Goal: Information Seeking & Learning: Find specific fact

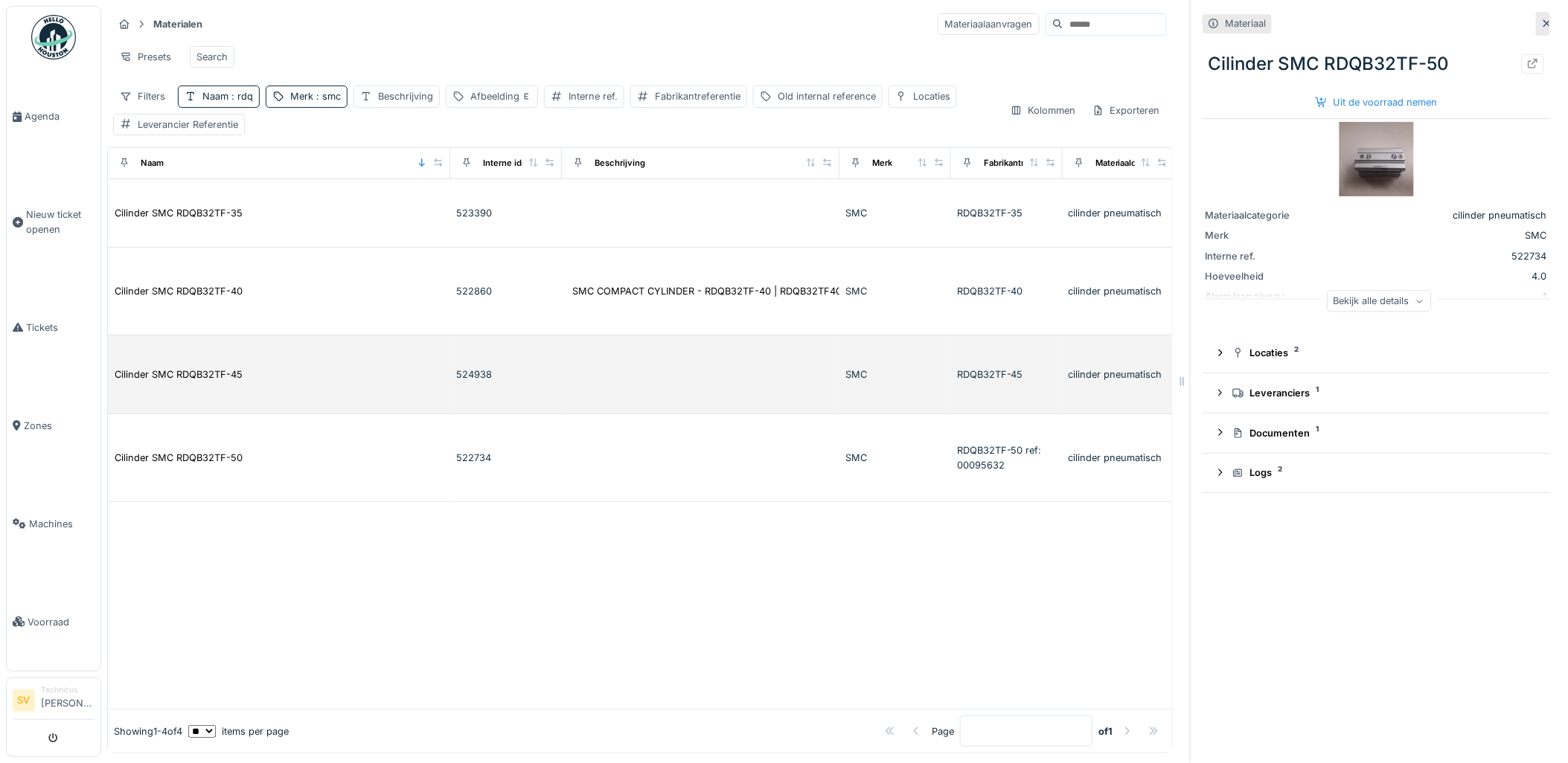
scroll to position [0, 291]
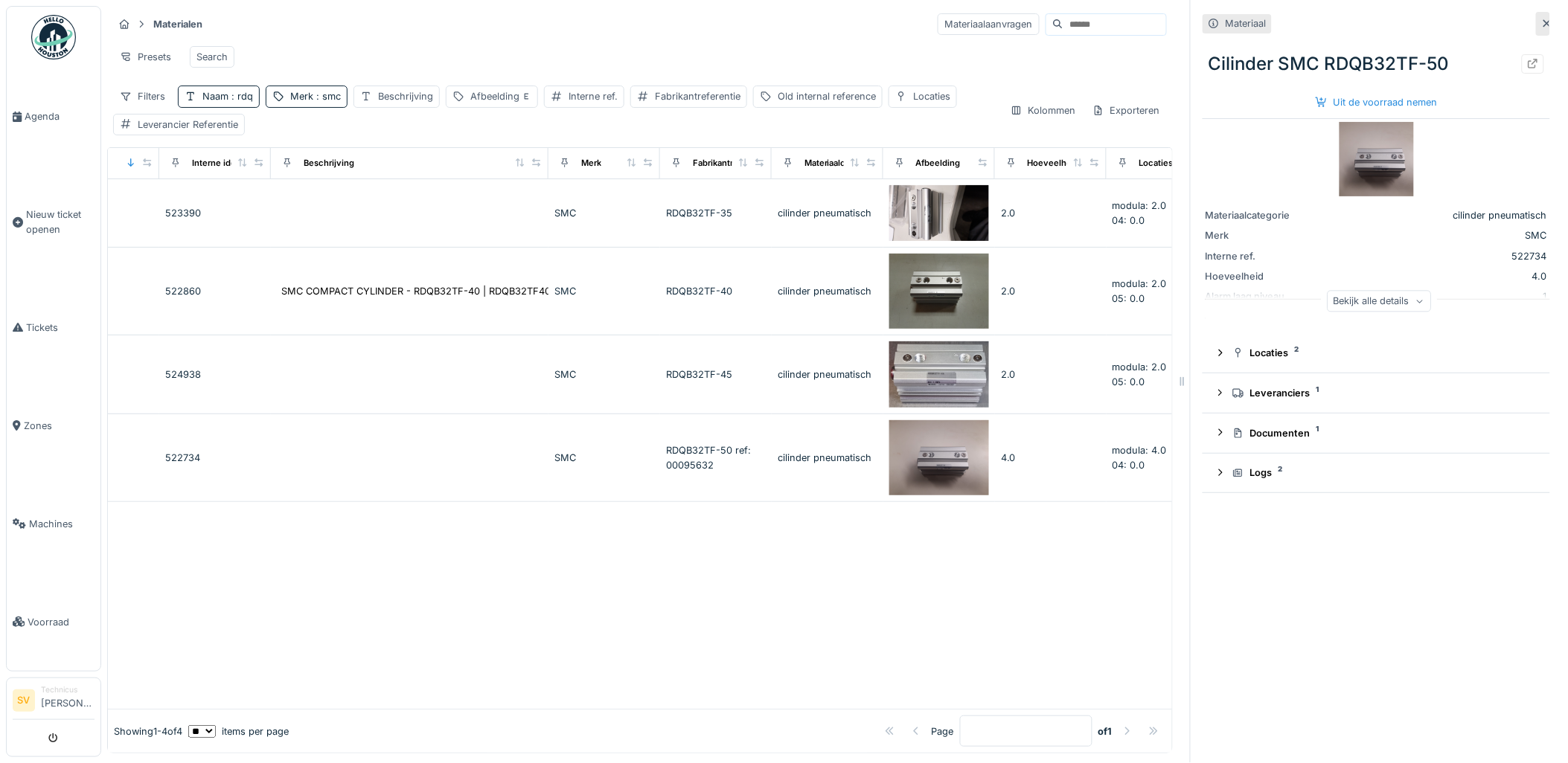
click at [1069, 33] on input at bounding box center [1114, 24] width 103 height 20
click at [333, 102] on span ": smc" at bounding box center [327, 96] width 28 height 11
click at [408, 181] on icon at bounding box center [401, 181] width 12 height 9
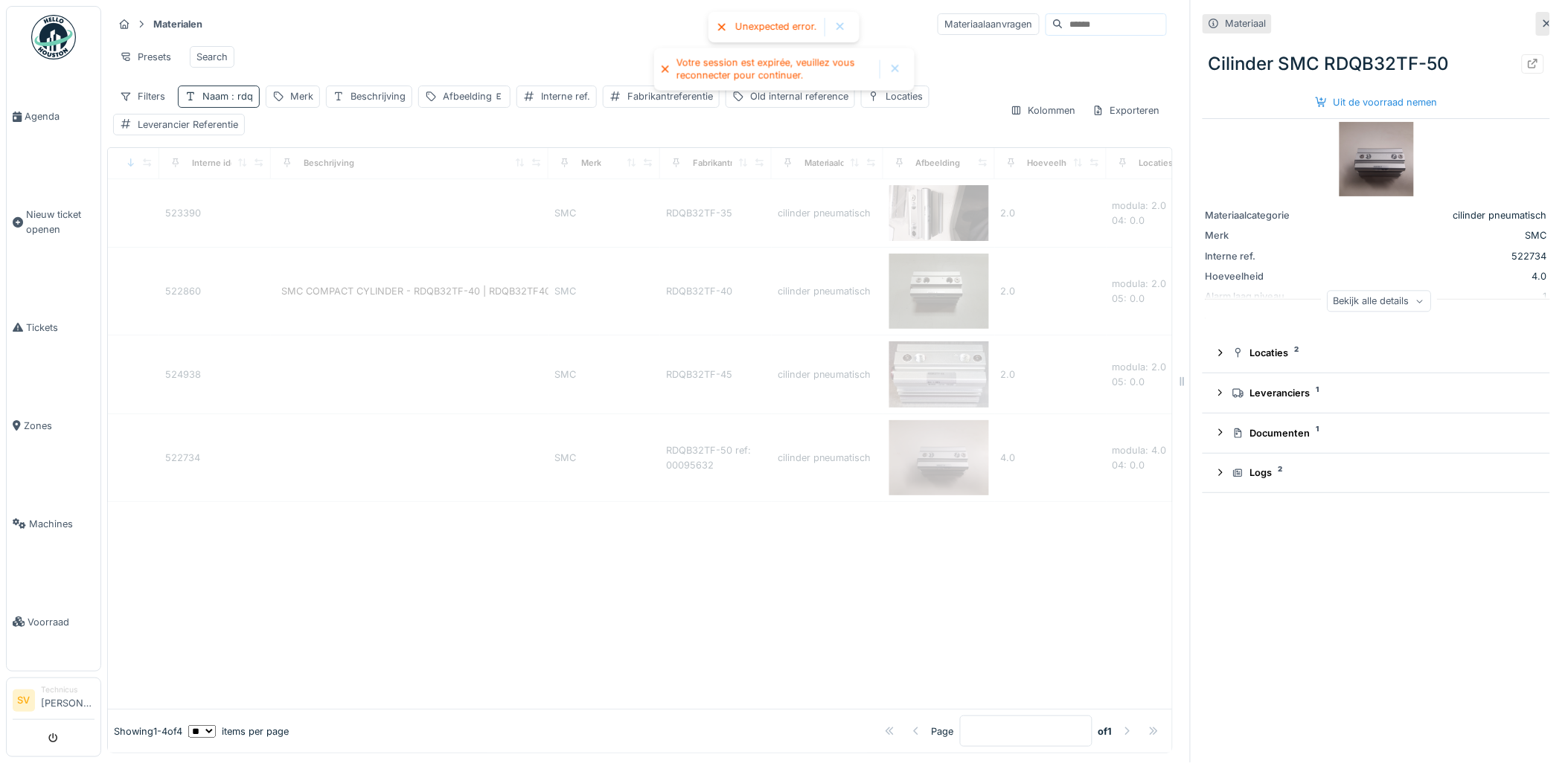
click at [248, 102] on span ": rdq" at bounding box center [241, 96] width 24 height 11
click at [323, 176] on icon at bounding box center [317, 181] width 12 height 9
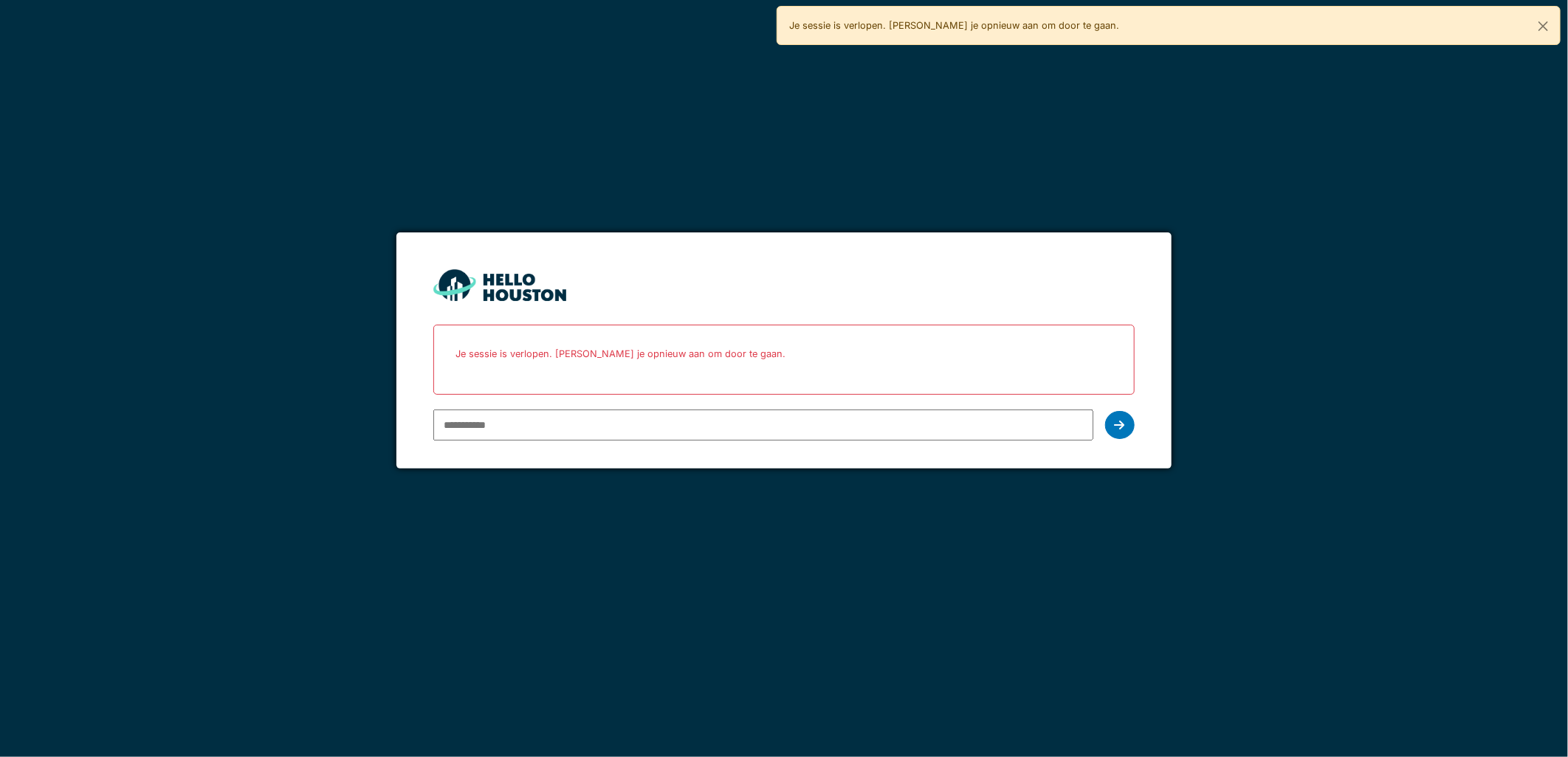
drag, startPoint x: 771, startPoint y: 428, endPoint x: 771, endPoint y: 418, distance: 10.0
click at [771, 428] on input "email" at bounding box center [763, 425] width 659 height 31
type input "**********"
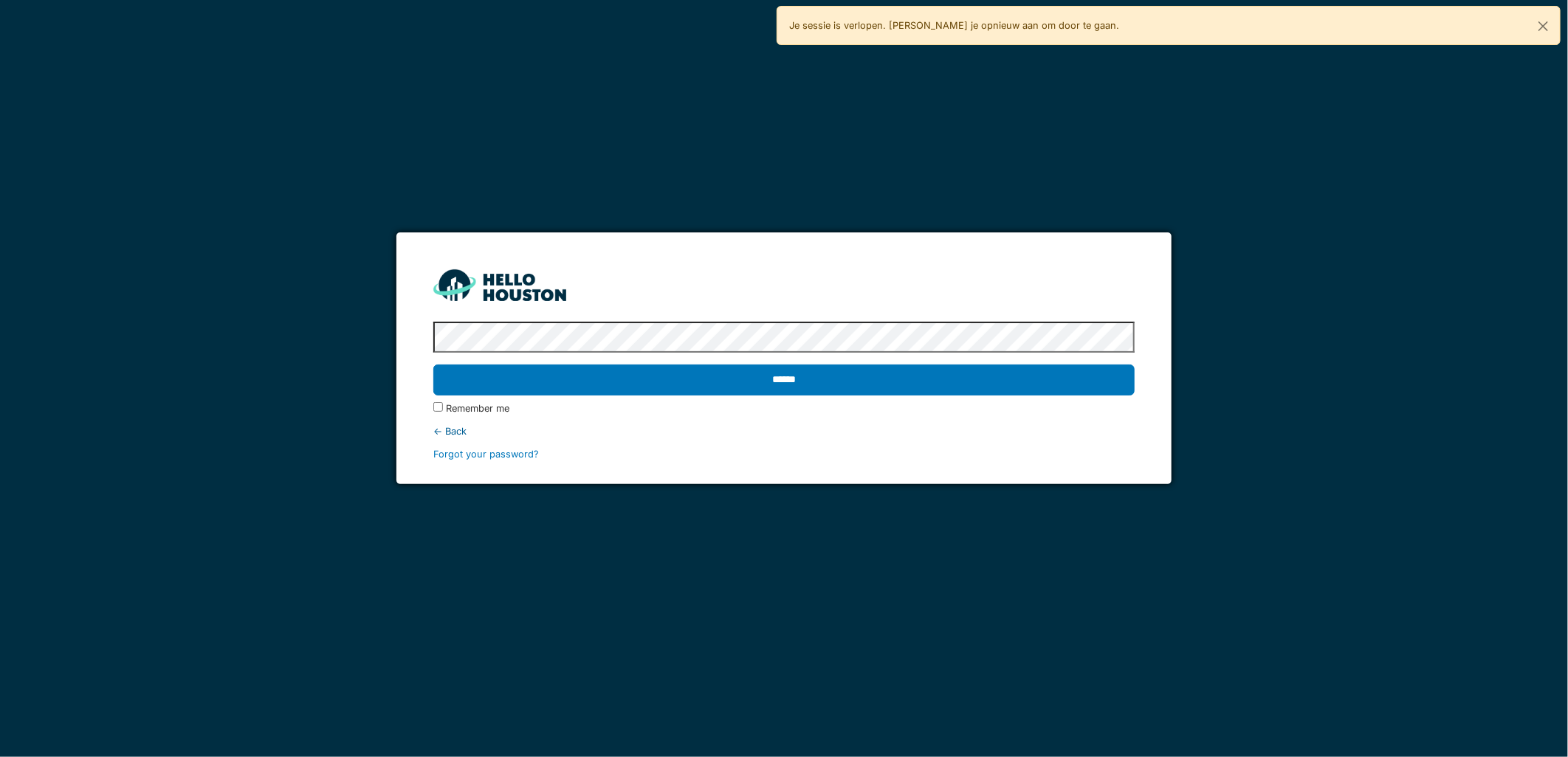
click at [433, 364] on input "******" at bounding box center [783, 380] width 700 height 31
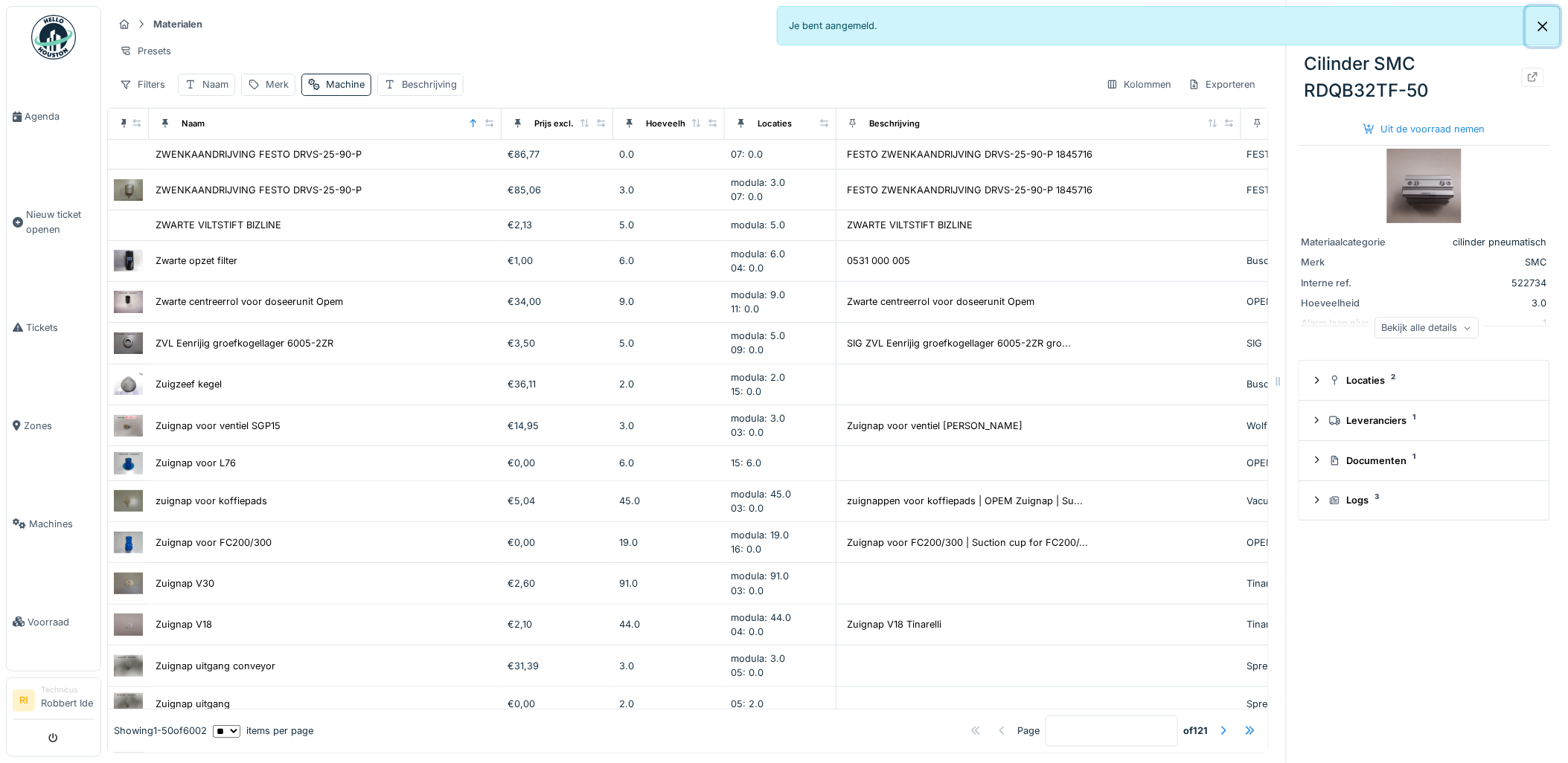
click at [1547, 18] on button "Close" at bounding box center [1543, 26] width 33 height 39
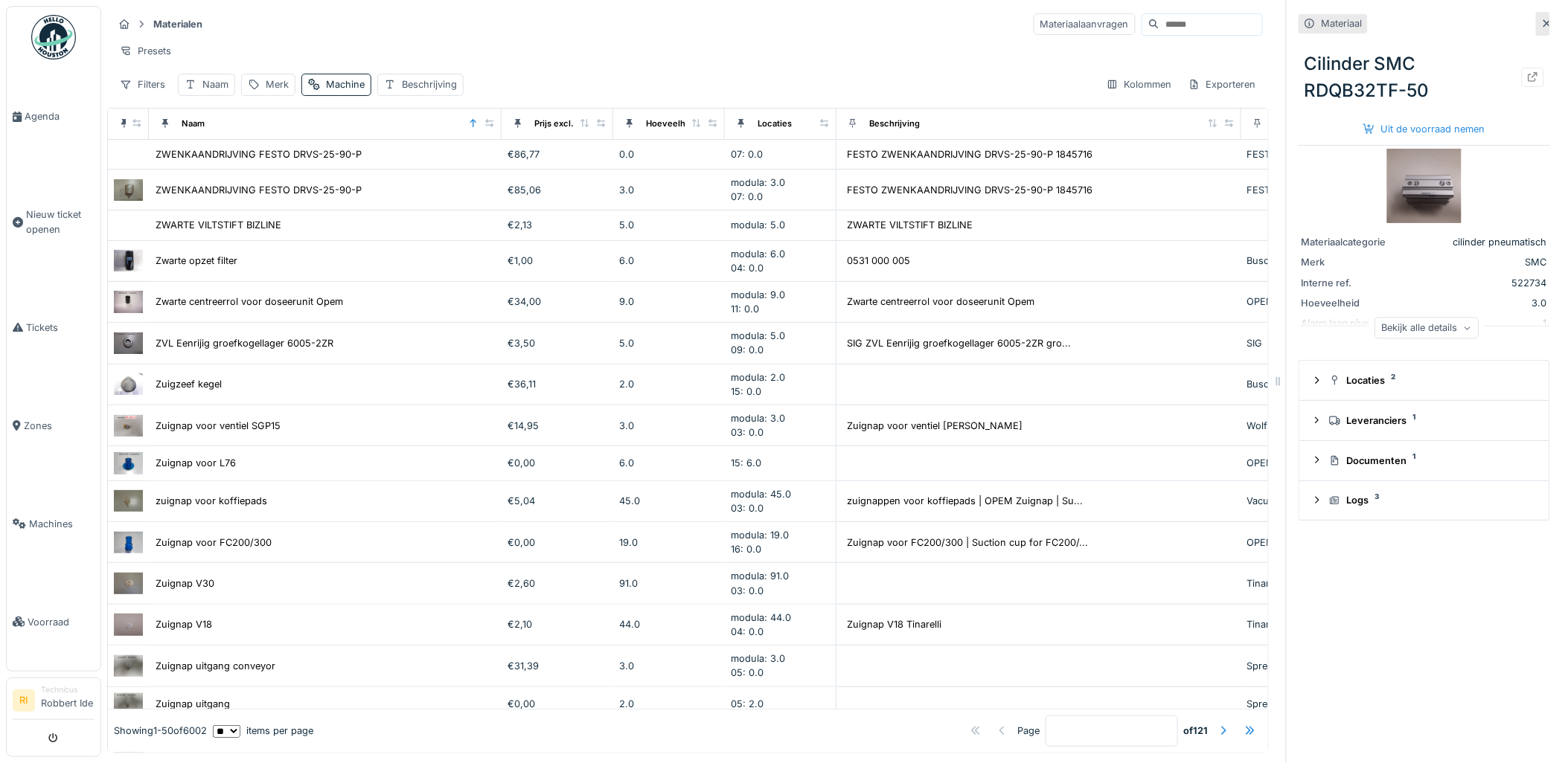
click at [1541, 19] on icon at bounding box center [1547, 24] width 12 height 9
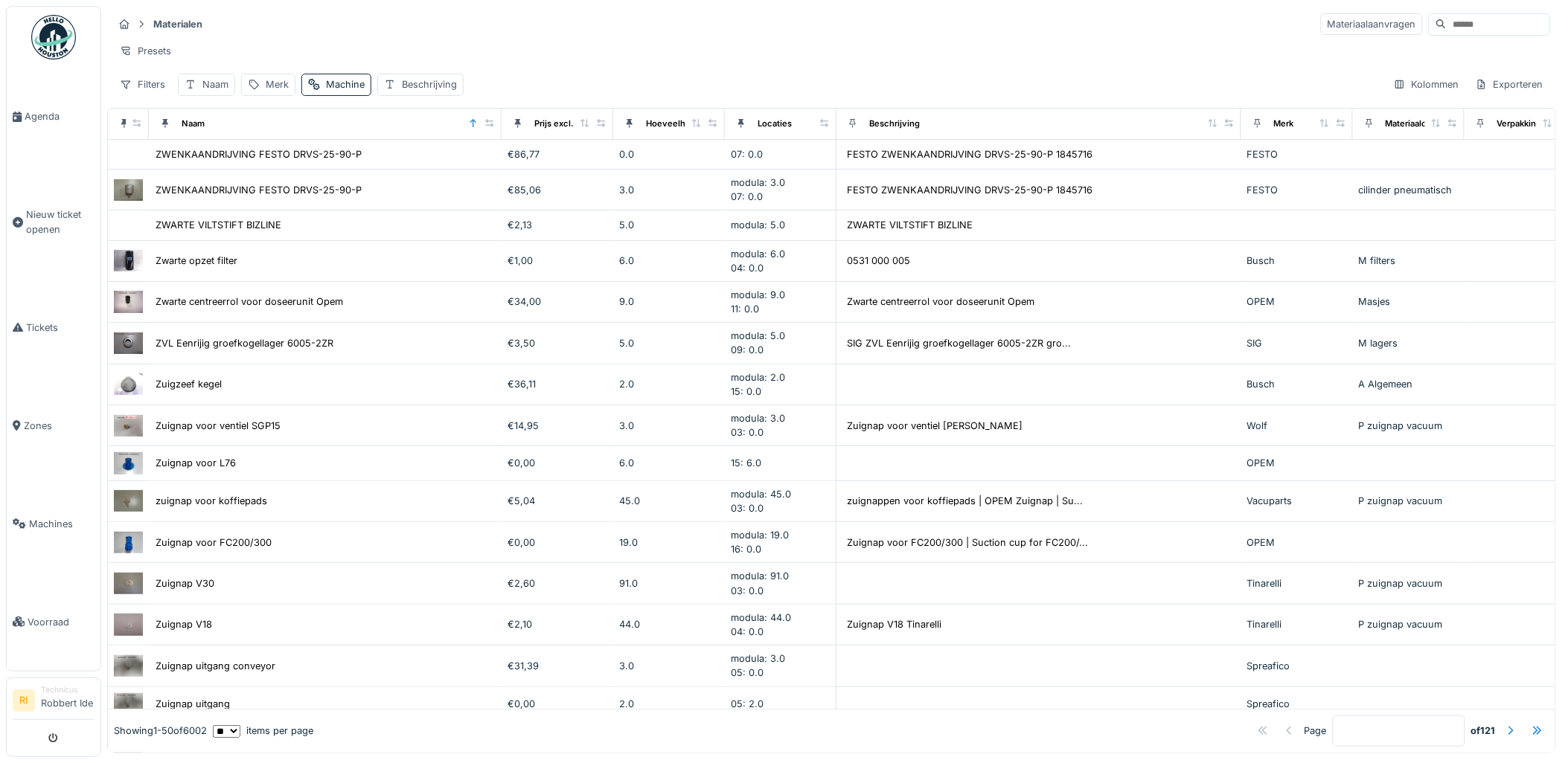
click at [1447, 26] on input at bounding box center [1498, 24] width 103 height 20
type input "**********"
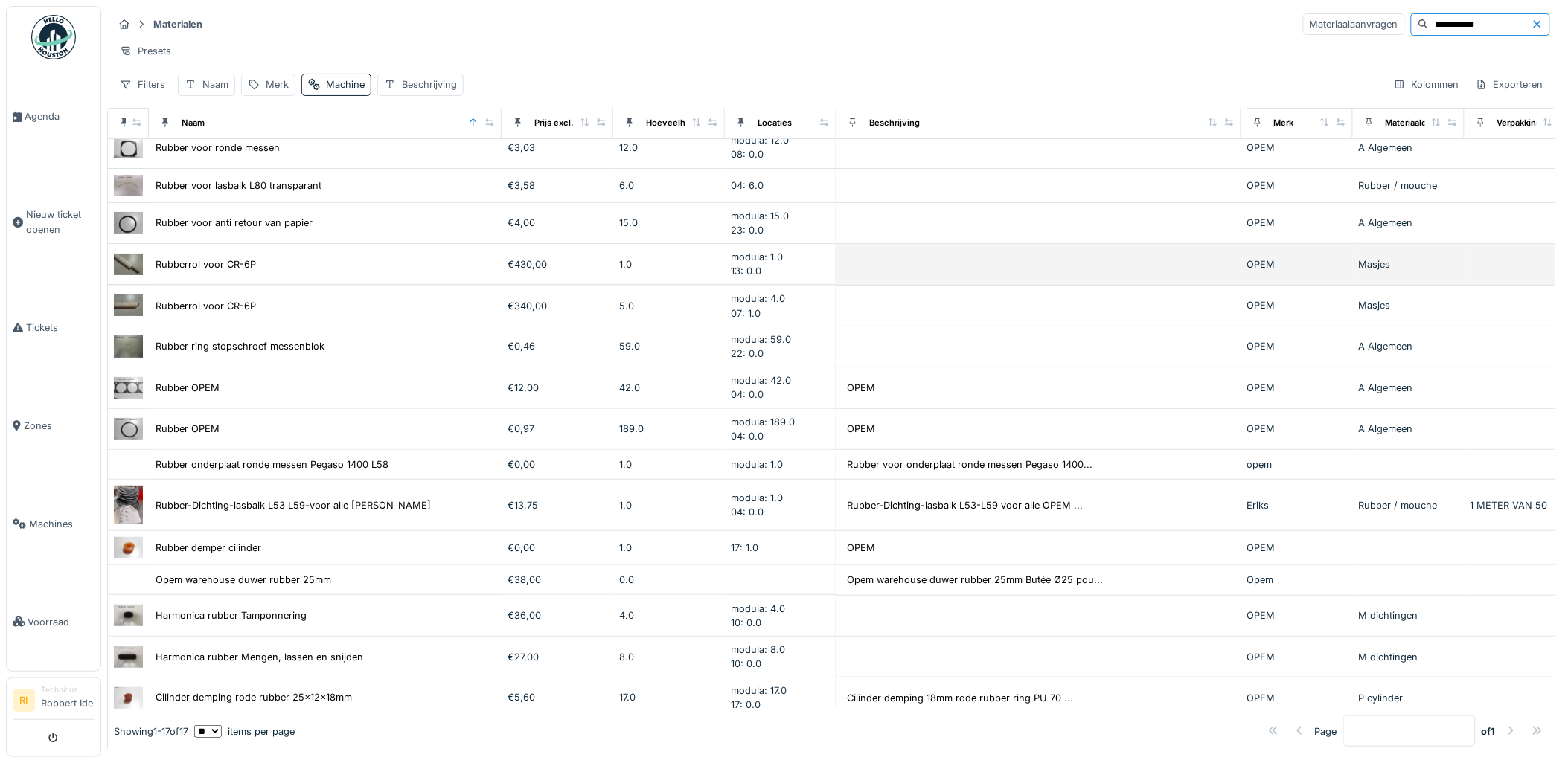
scroll to position [83, 0]
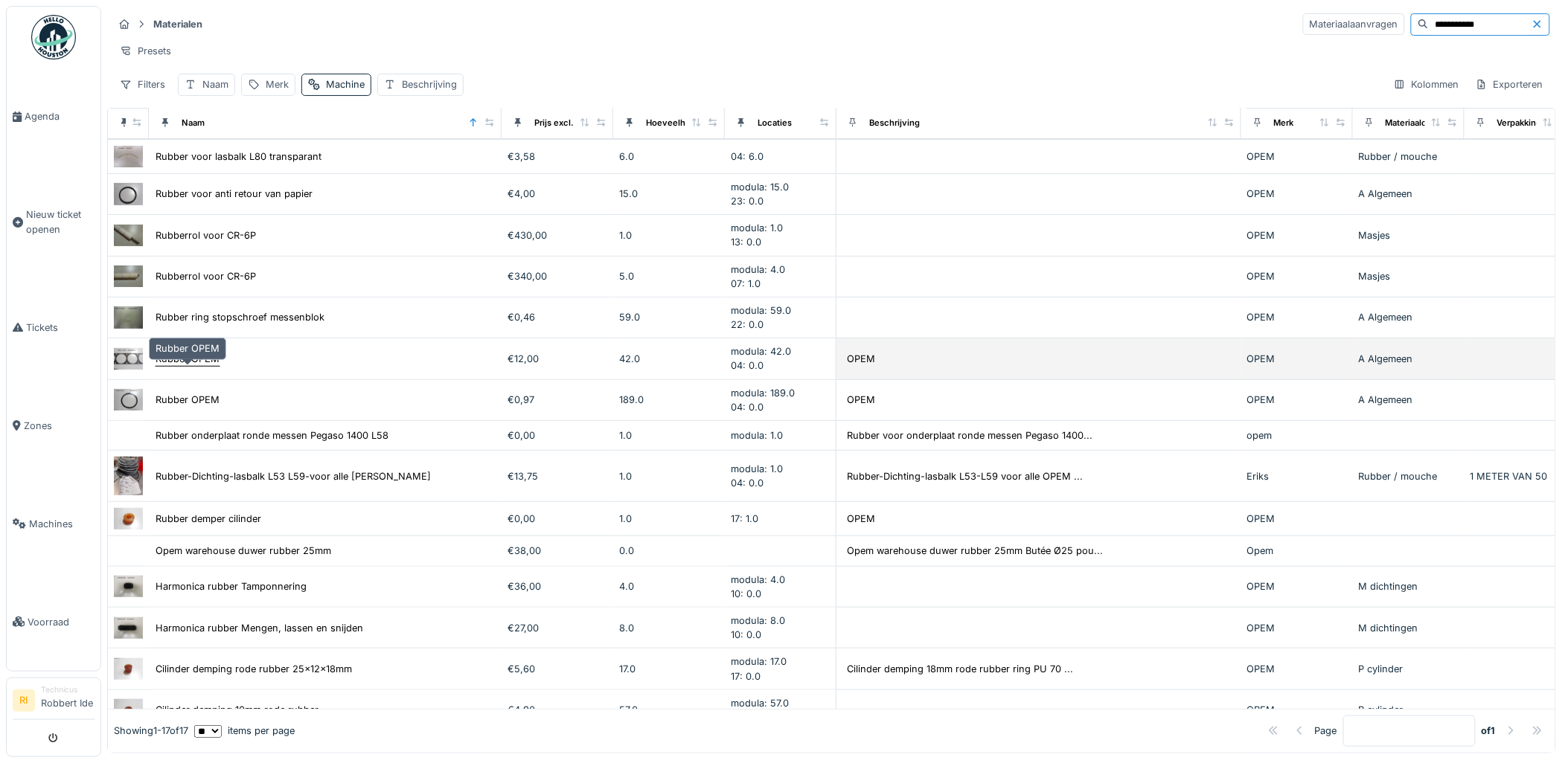
click at [186, 366] on div "Rubber OPEM" at bounding box center [187, 359] width 64 height 14
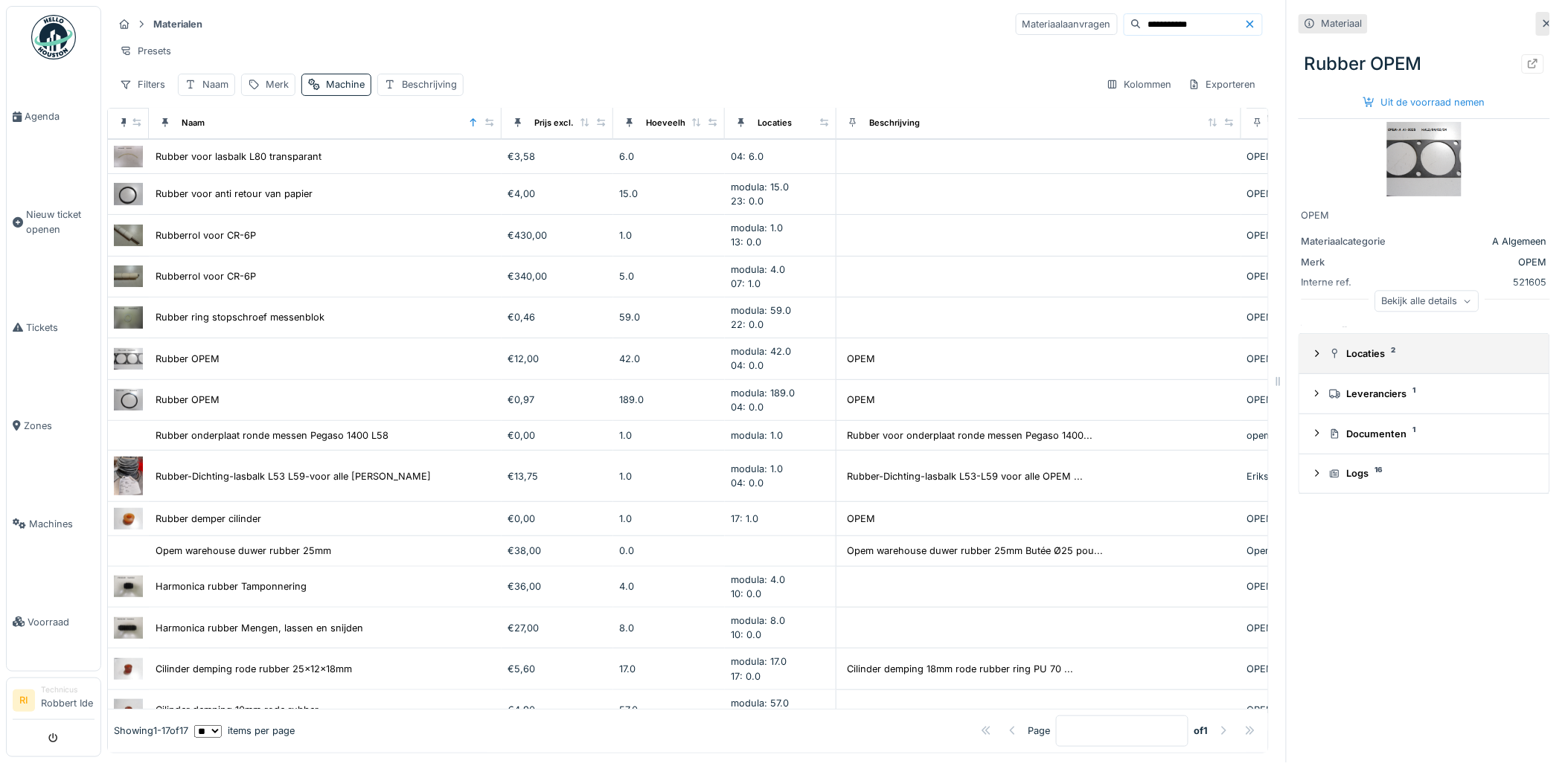
click at [1385, 359] on div "Locaties 2" at bounding box center [1430, 354] width 203 height 14
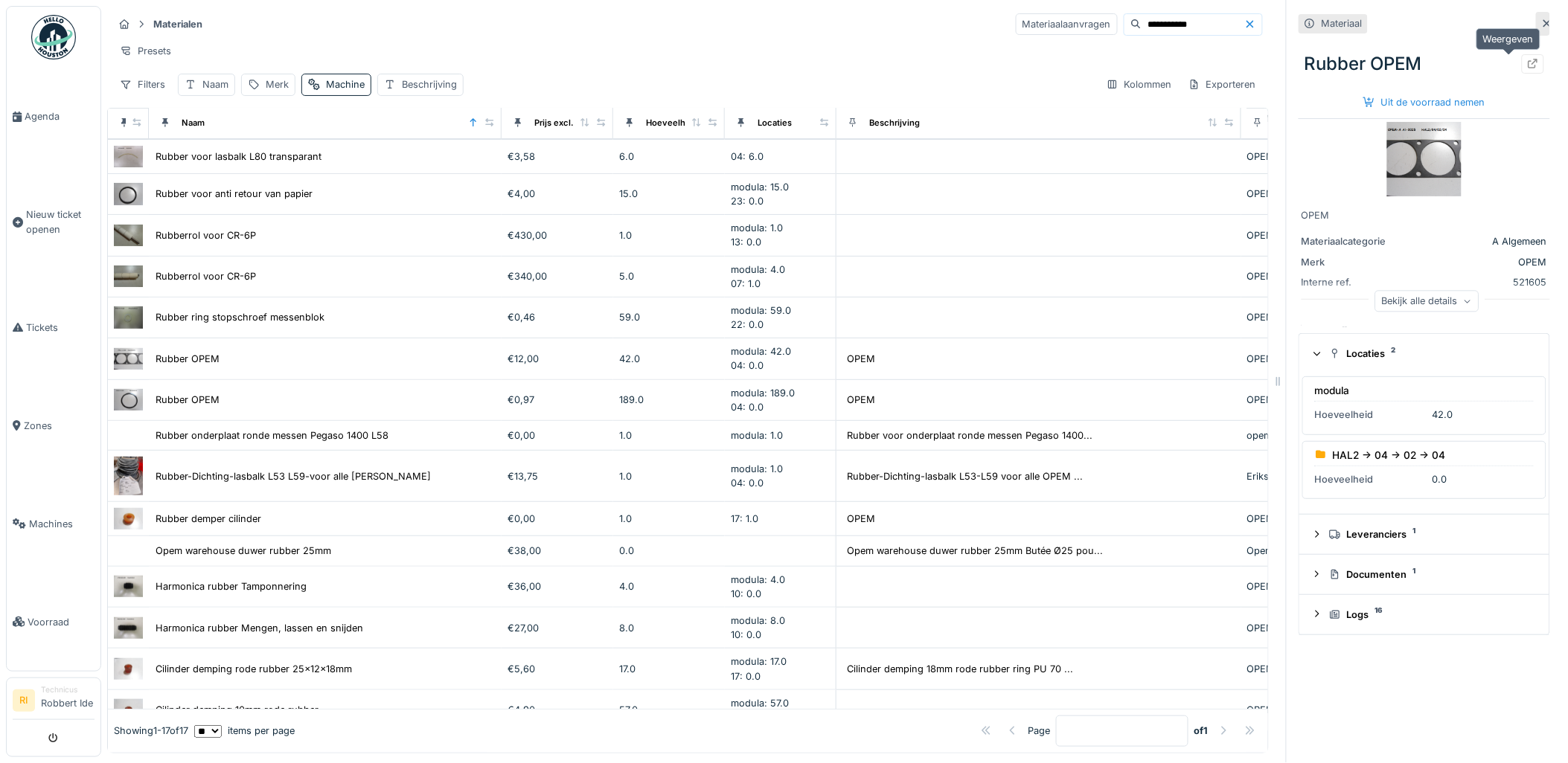
click at [1521, 63] on div at bounding box center [1533, 64] width 22 height 19
click at [47, 746] on button "submit" at bounding box center [54, 738] width 29 height 24
